Goal: Task Accomplishment & Management: Manage account settings

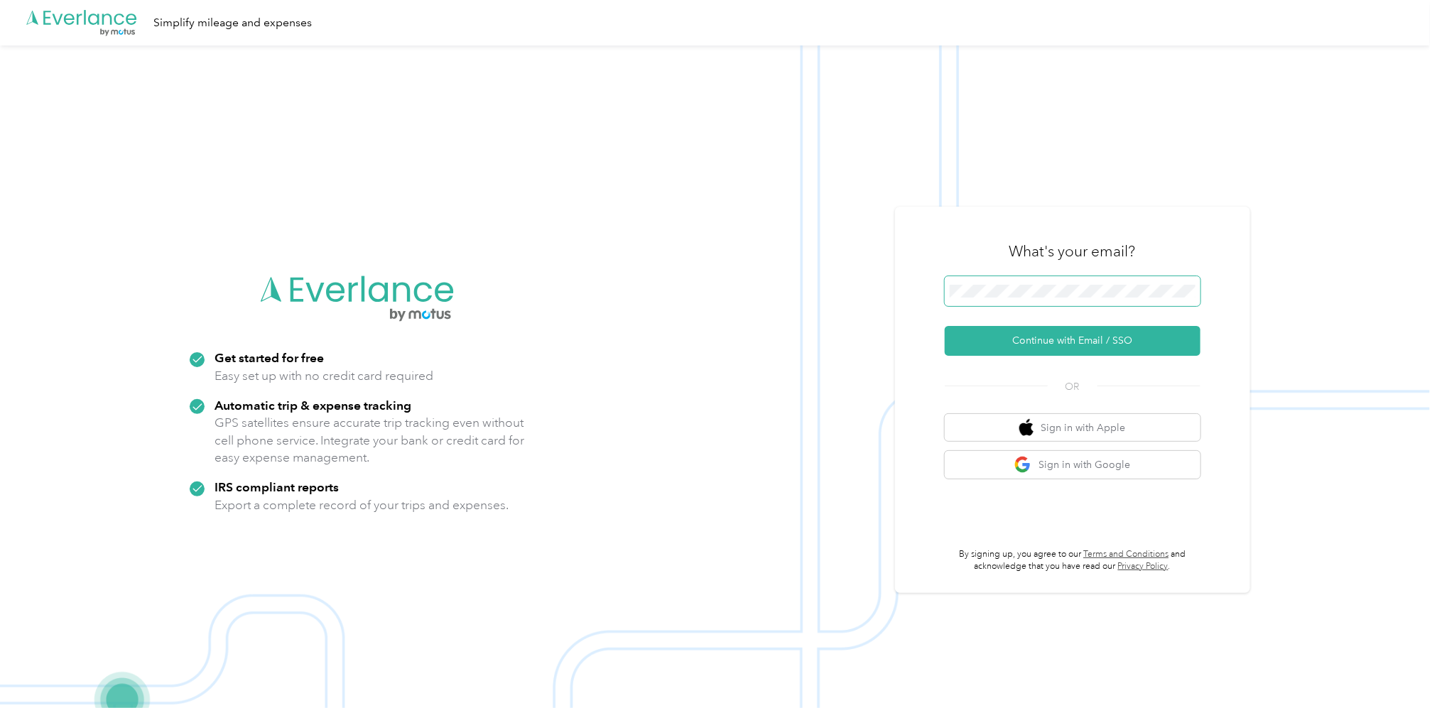
click at [1080, 282] on span at bounding box center [1073, 291] width 256 height 30
click at [1026, 282] on span at bounding box center [1073, 291] width 256 height 30
click at [1076, 345] on button "Continue with Email / SSO" at bounding box center [1073, 341] width 256 height 30
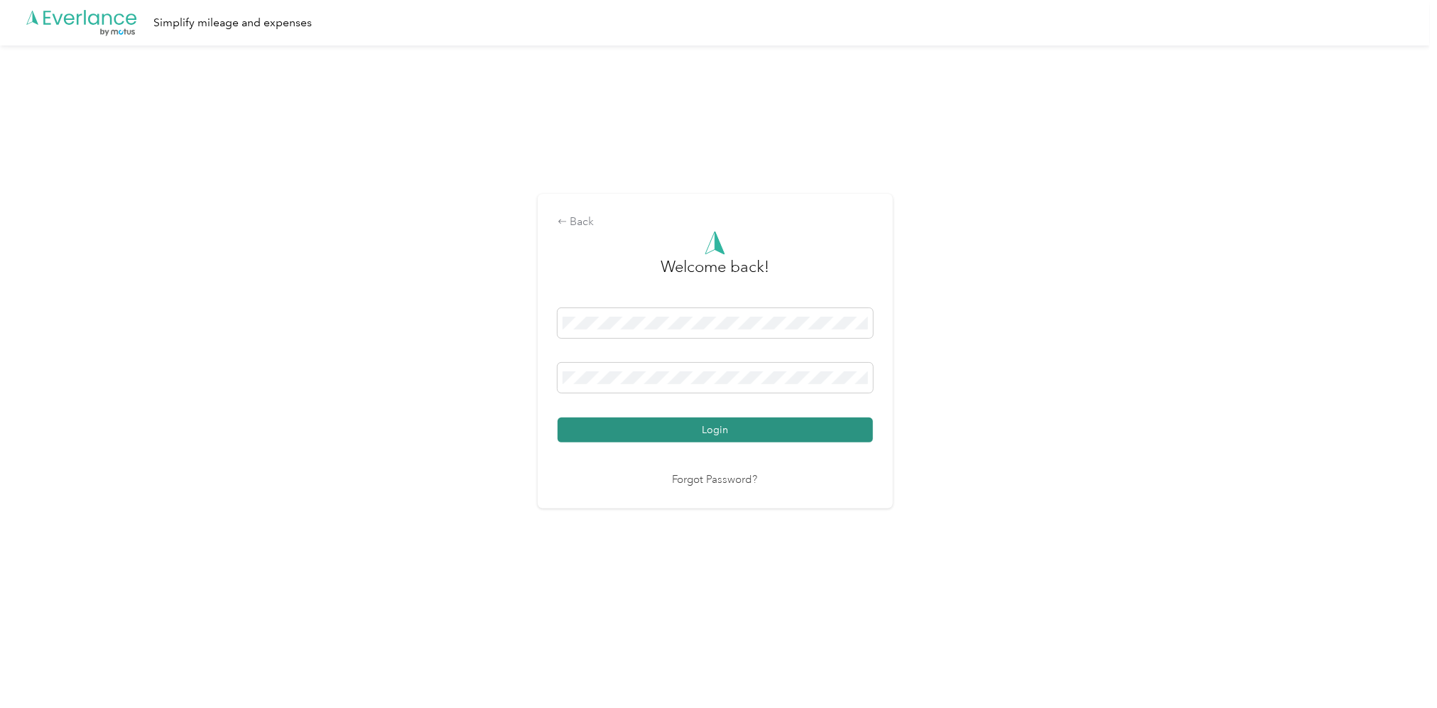
click at [708, 429] on button "Login" at bounding box center [715, 430] width 315 height 25
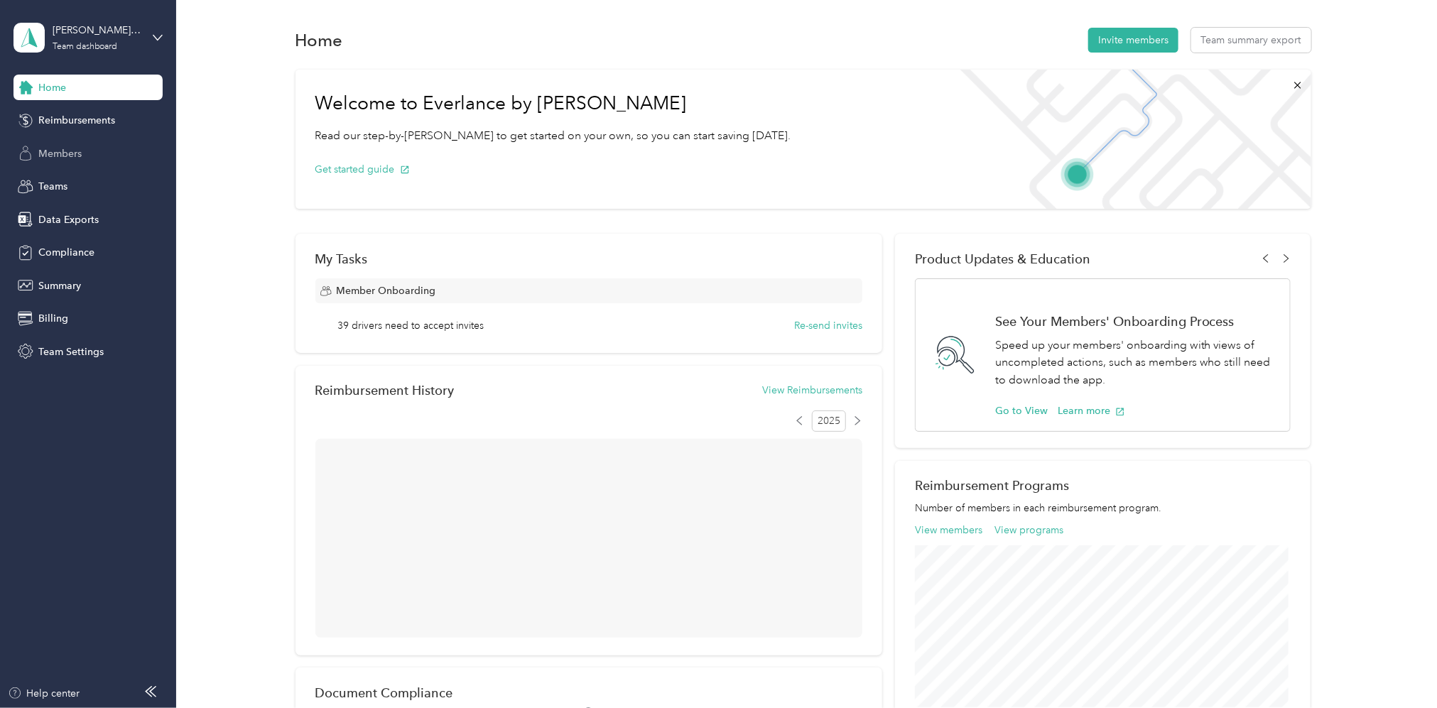
click at [64, 160] on span "Members" at bounding box center [59, 153] width 43 height 15
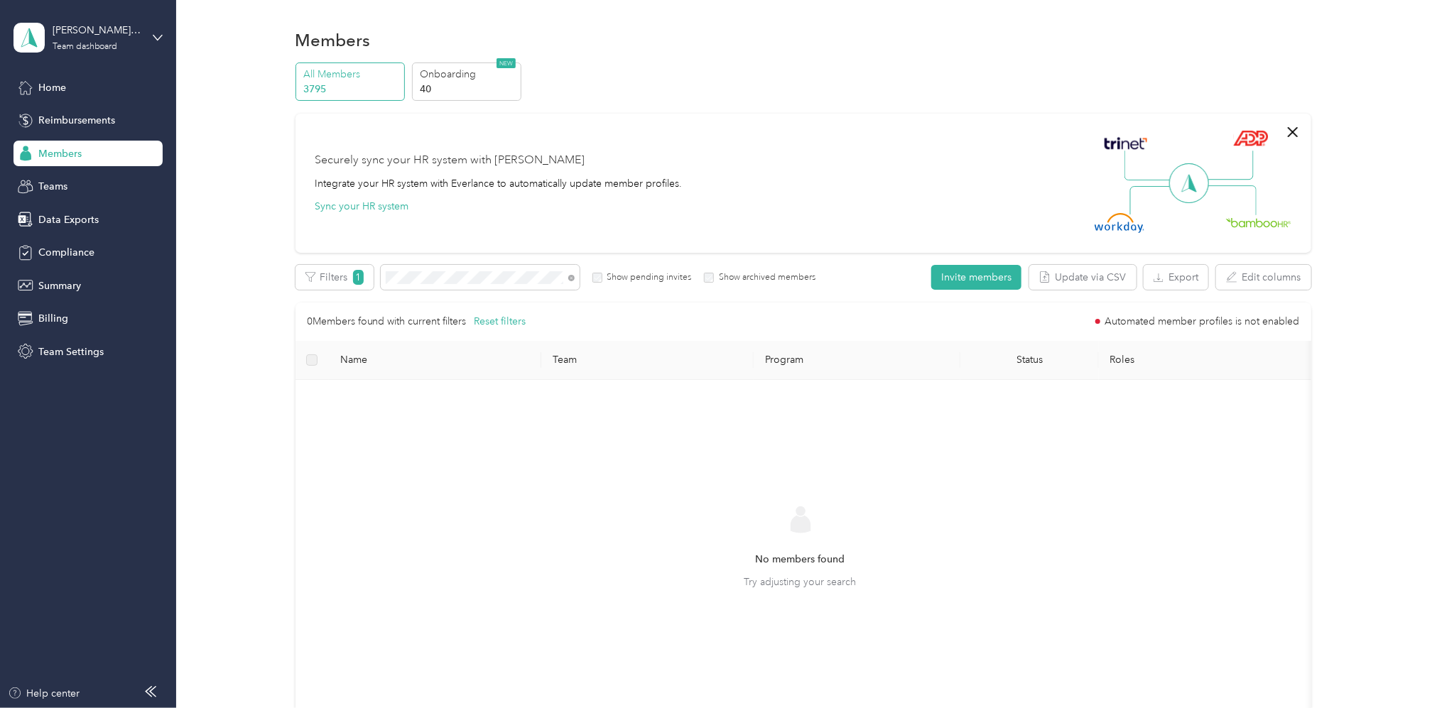
drag, startPoint x: 364, startPoint y: 402, endPoint x: 368, endPoint y: 390, distance: 12.6
click at [368, 390] on div "No members found Try adjusting your search" at bounding box center [800, 560] width 1010 height 361
click at [492, 325] on button "Reset filters" at bounding box center [500, 322] width 52 height 16
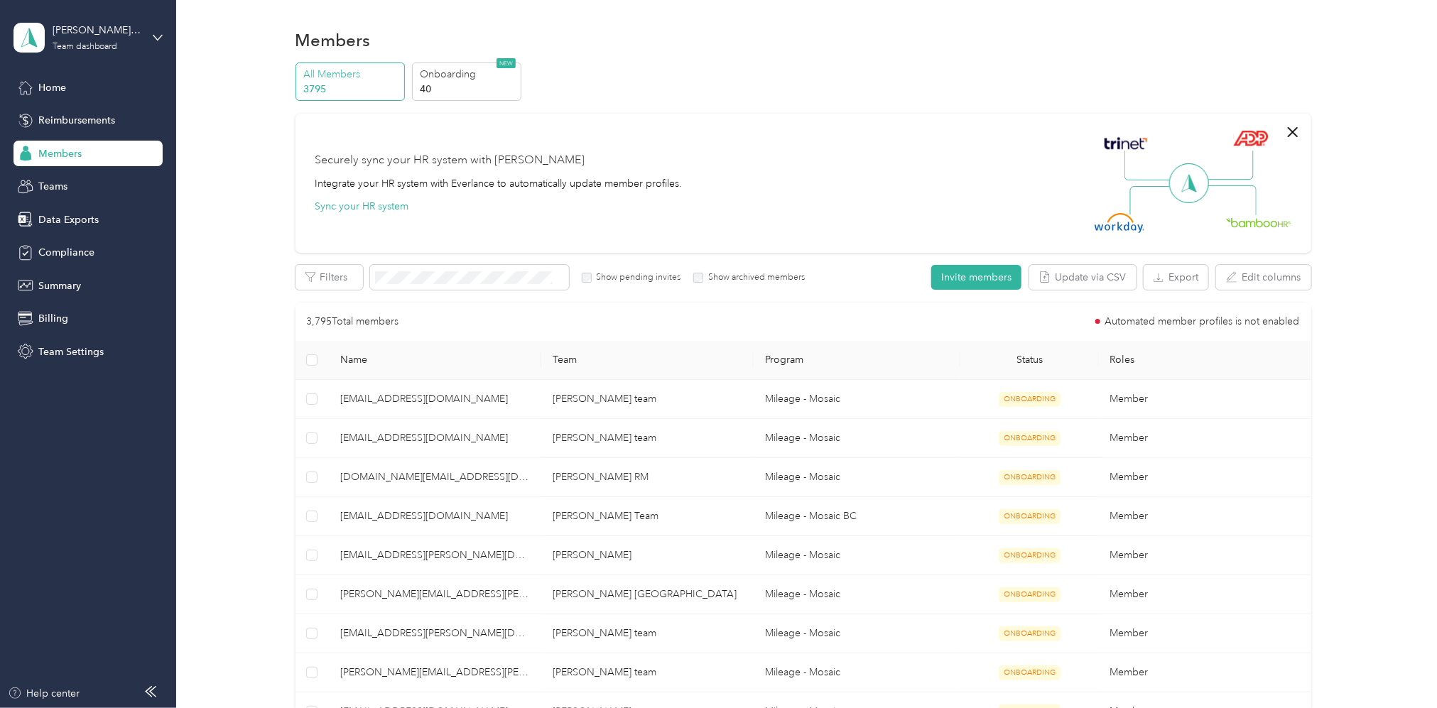
click at [331, 76] on p "All Members" at bounding box center [351, 74] width 97 height 15
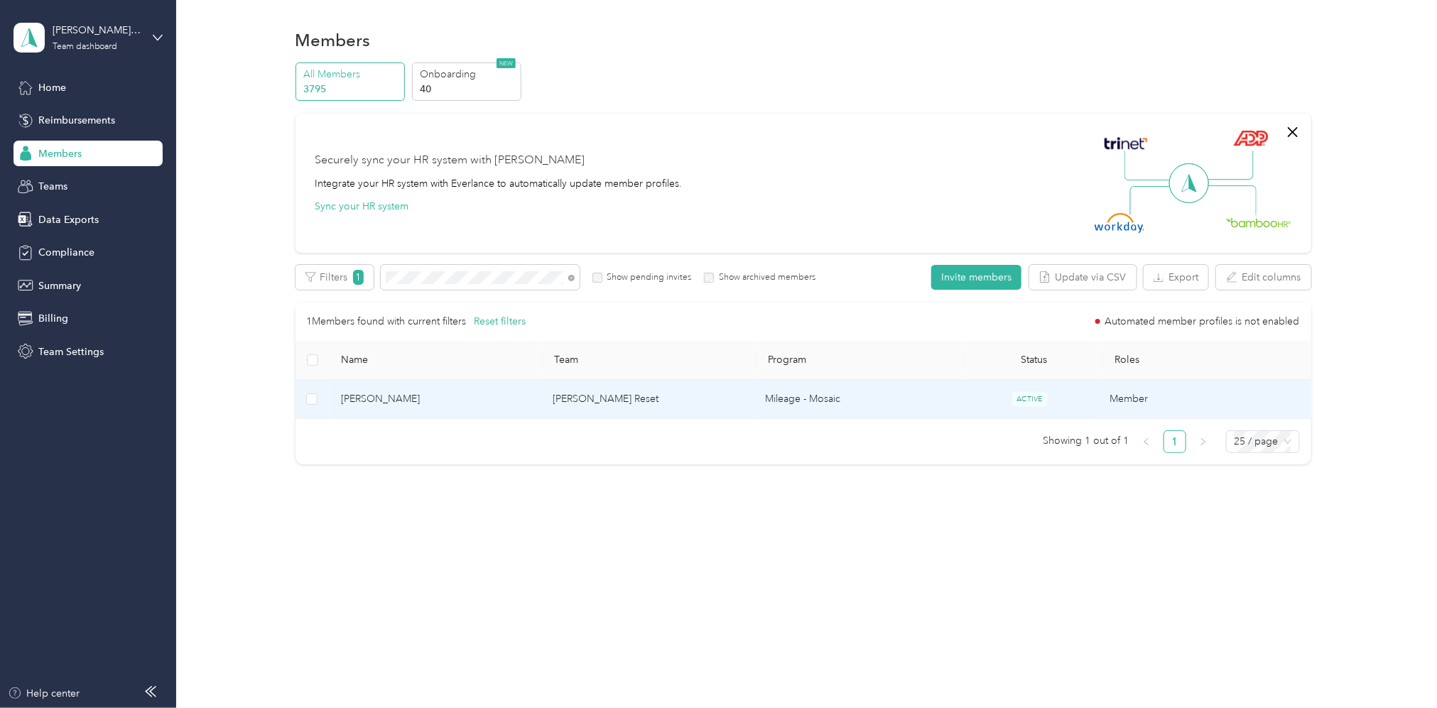
click at [650, 398] on td "[PERSON_NAME] Reset" at bounding box center [647, 399] width 212 height 39
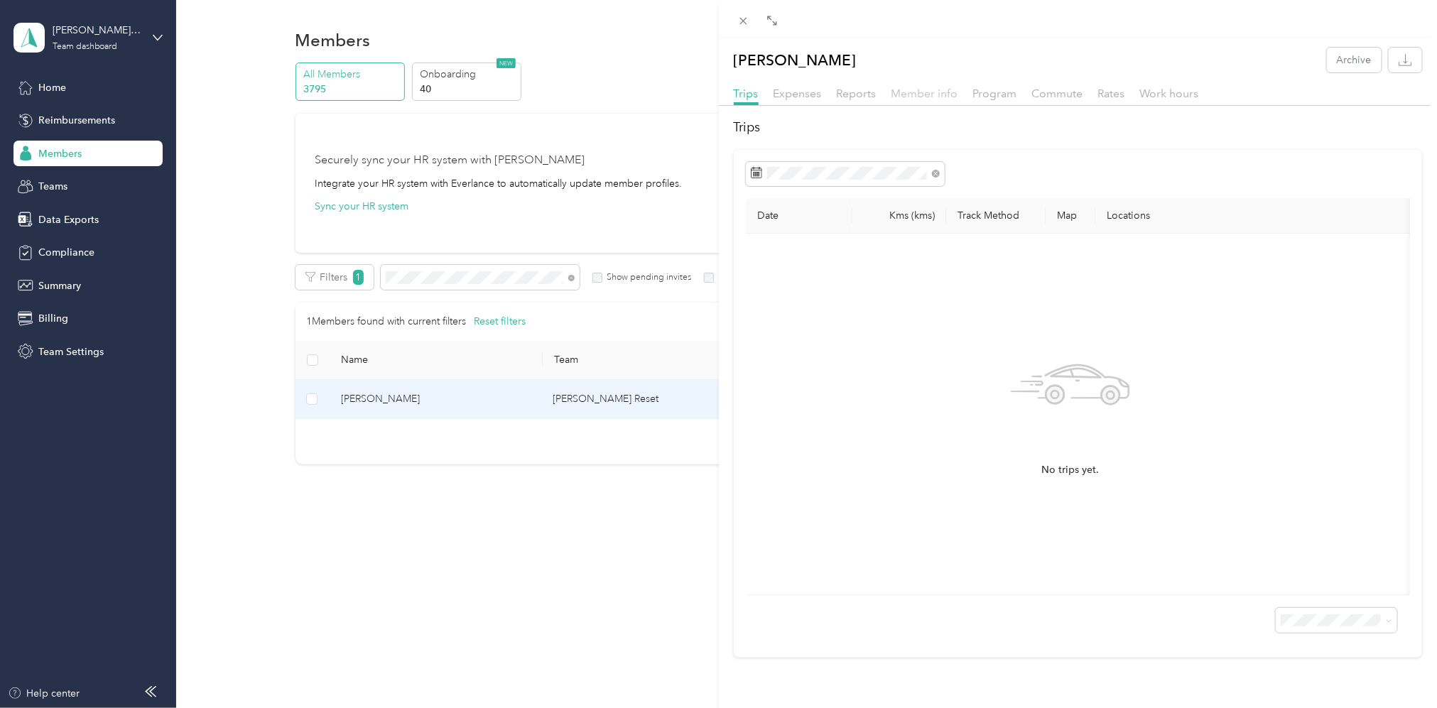
click at [927, 97] on span "Member info" at bounding box center [924, 93] width 67 height 13
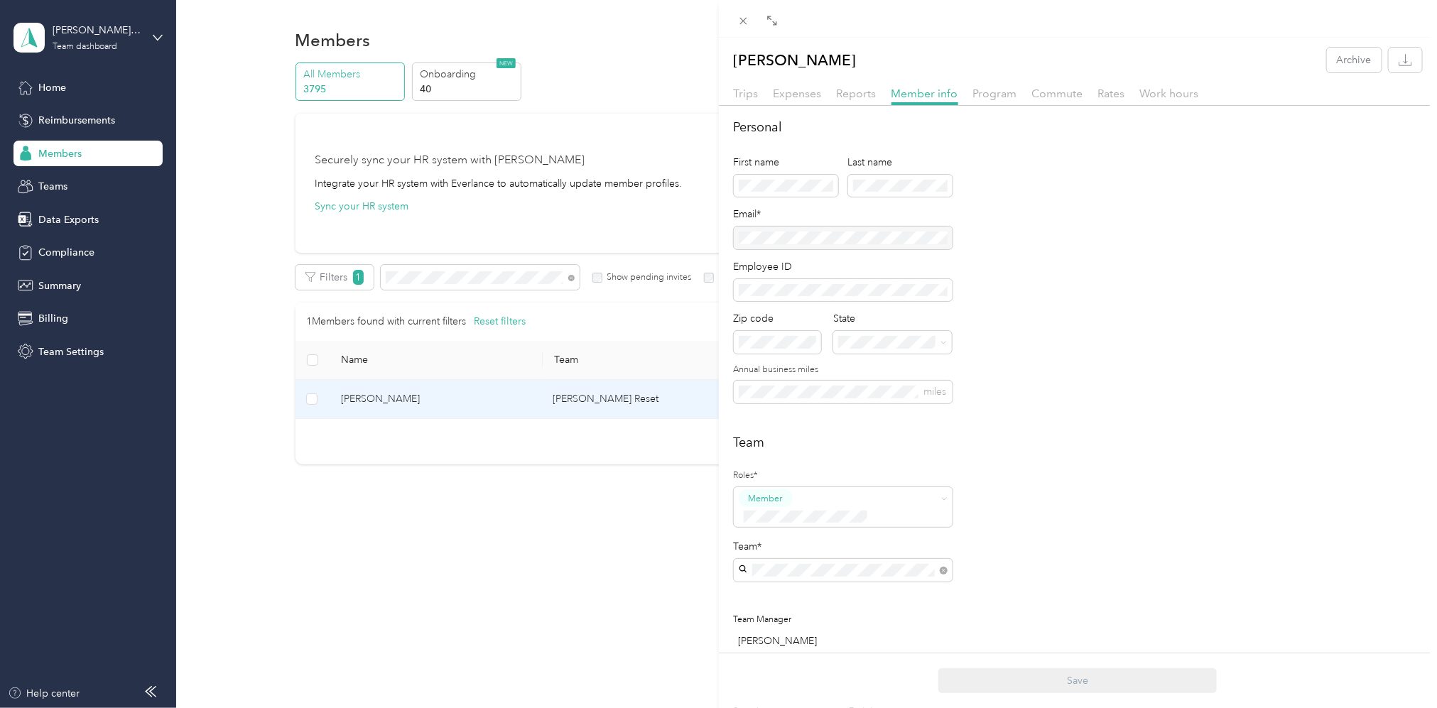
click at [726, 90] on div "Trips Expenses Reports Member info Program Commute Rates Work hours" at bounding box center [1078, 95] width 719 height 21
click at [747, 92] on span "Trips" at bounding box center [746, 93] width 25 height 13
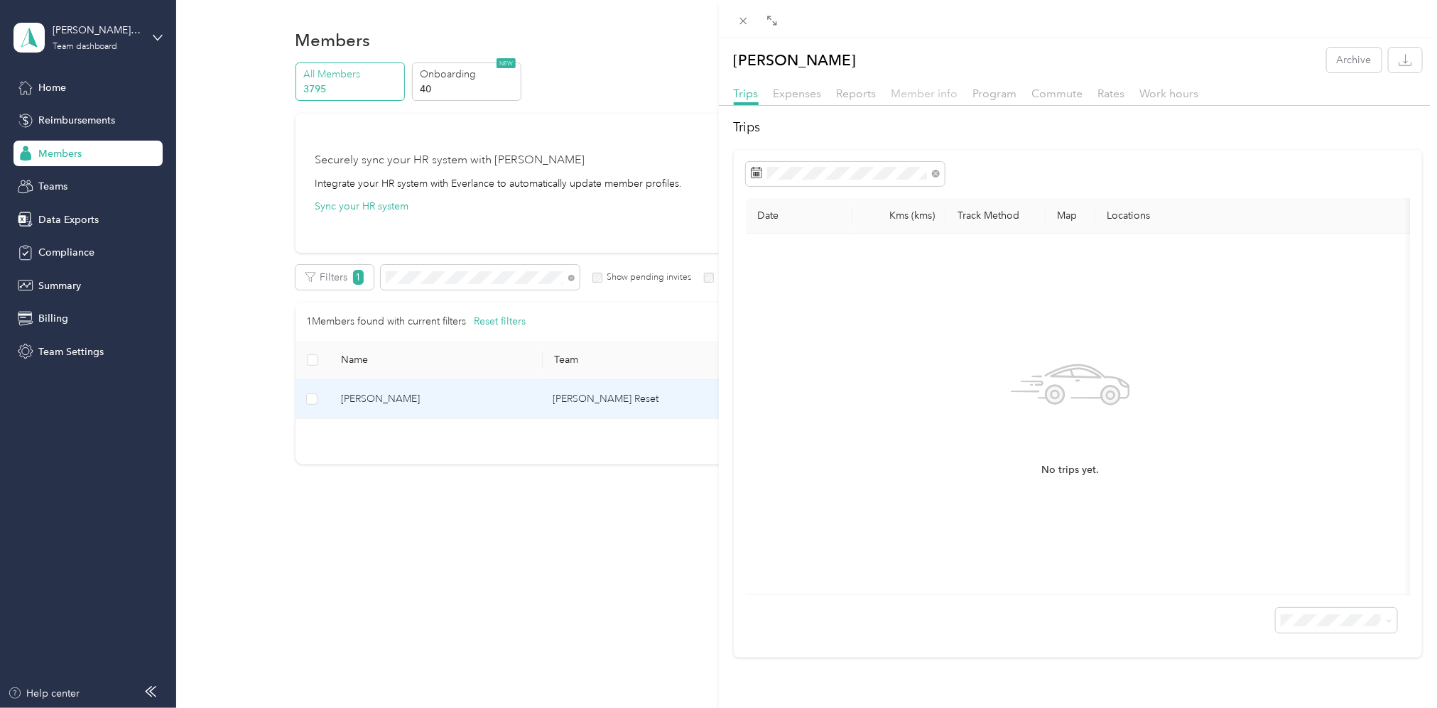
click at [932, 95] on span "Member info" at bounding box center [924, 93] width 67 height 13
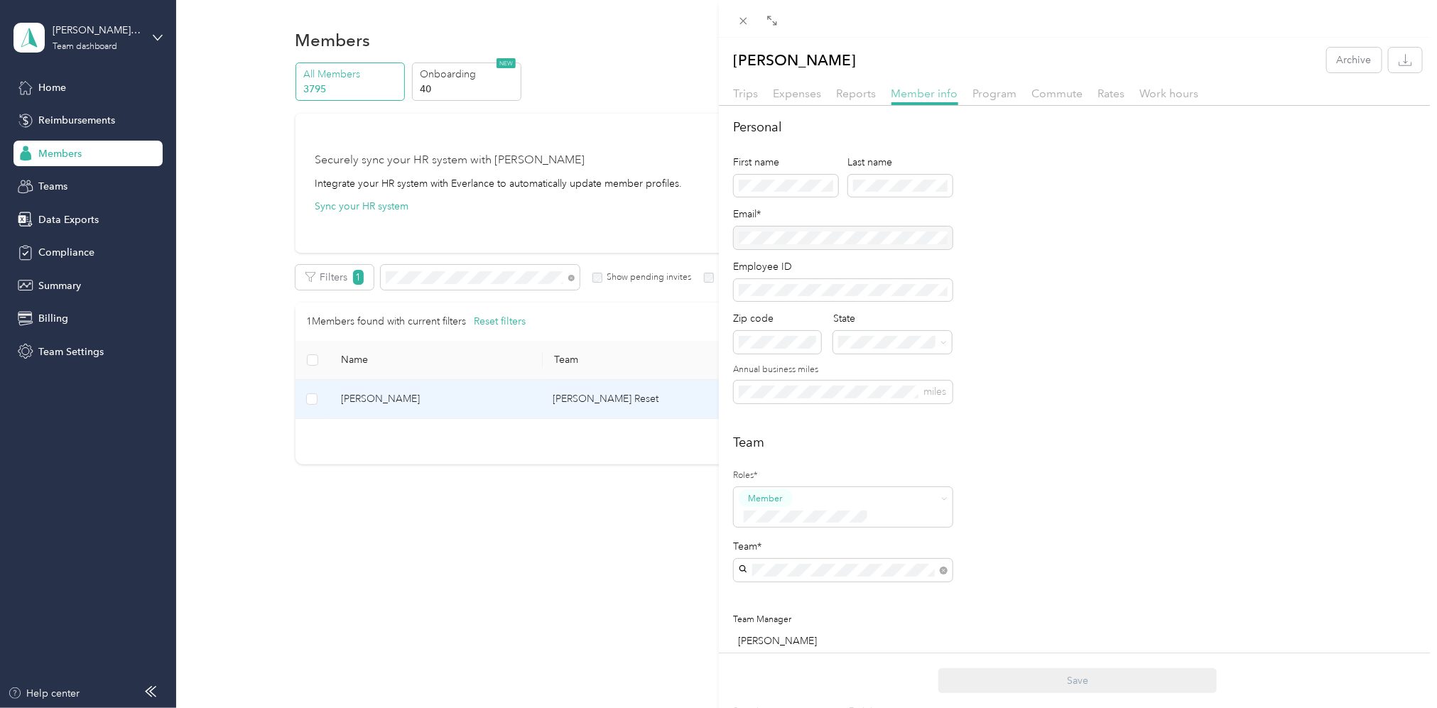
click at [913, 94] on span "Member info" at bounding box center [924, 93] width 67 height 13
drag, startPoint x: 489, startPoint y: 284, endPoint x: 472, endPoint y: 285, distance: 17.1
click at [489, 284] on div "[PERSON_NAME] Archive Trips Expenses Reports Member info Program Commute Rates …" at bounding box center [718, 354] width 1437 height 708
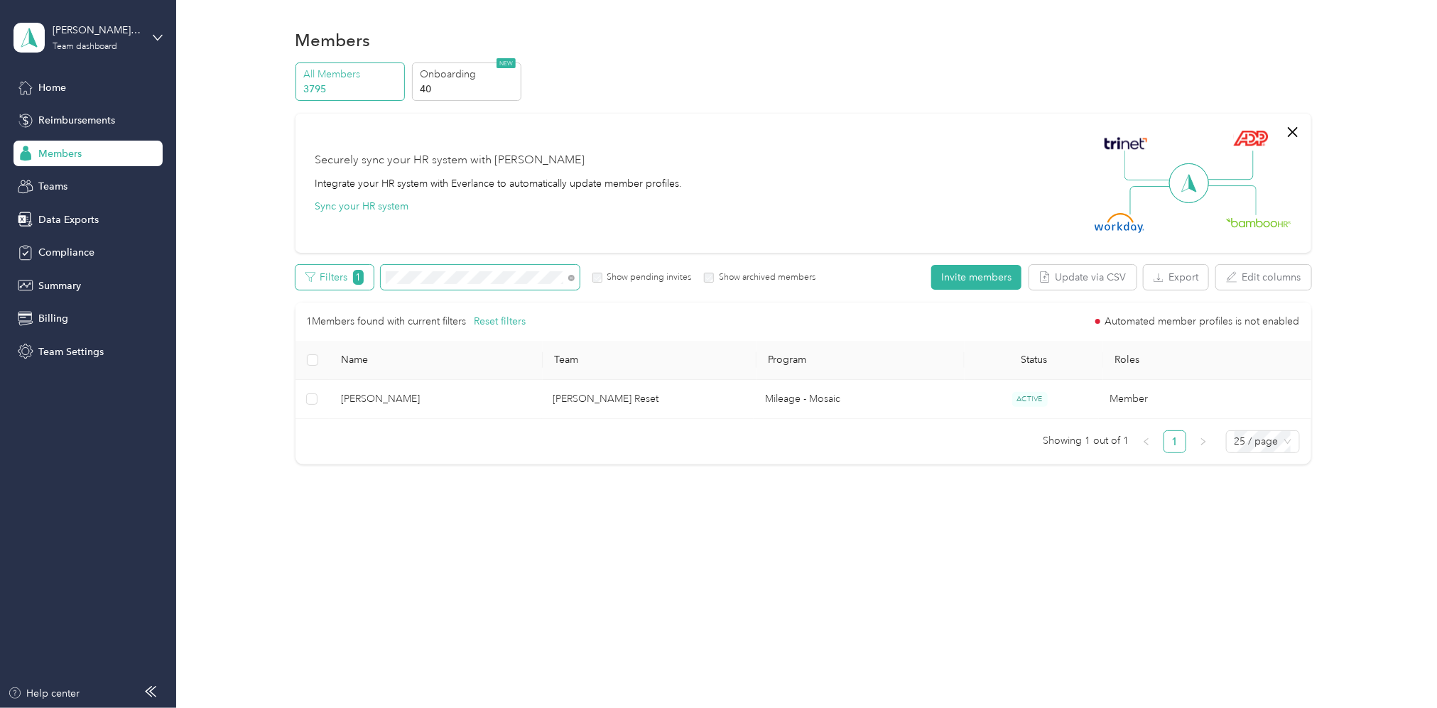
click at [354, 277] on div "Filters 1 Show pending invites Show archived members" at bounding box center [555, 277] width 521 height 25
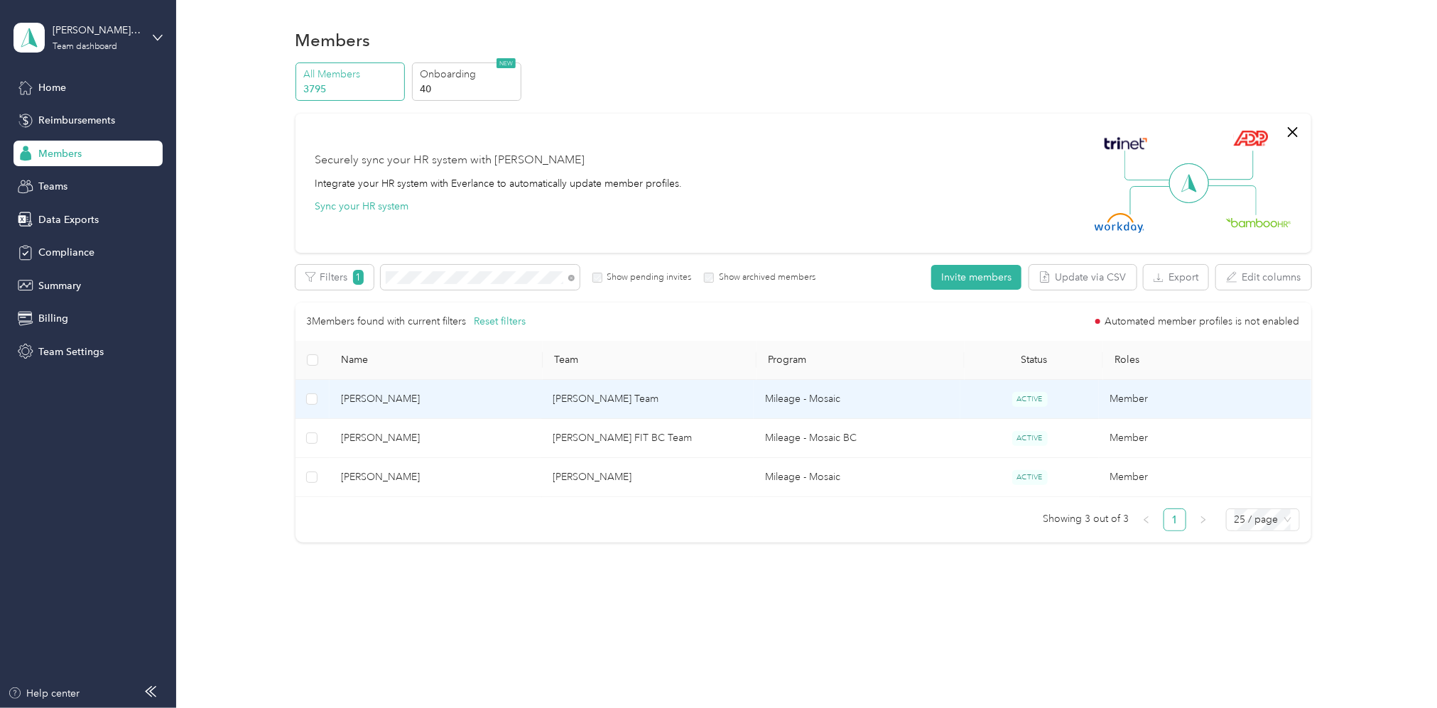
click at [627, 395] on td "[PERSON_NAME] Team" at bounding box center [647, 399] width 212 height 39
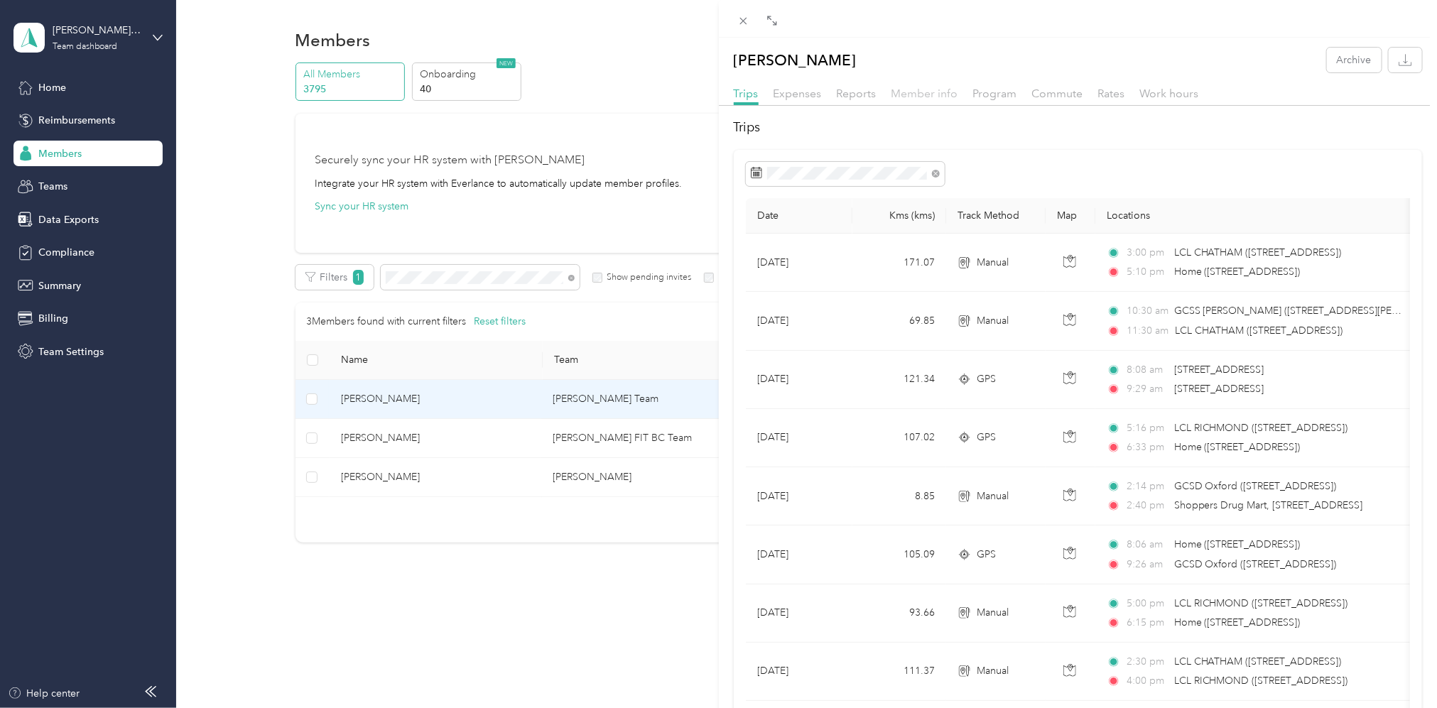
click at [926, 91] on span "Member info" at bounding box center [924, 93] width 67 height 13
